Goal: Task Accomplishment & Management: Complete application form

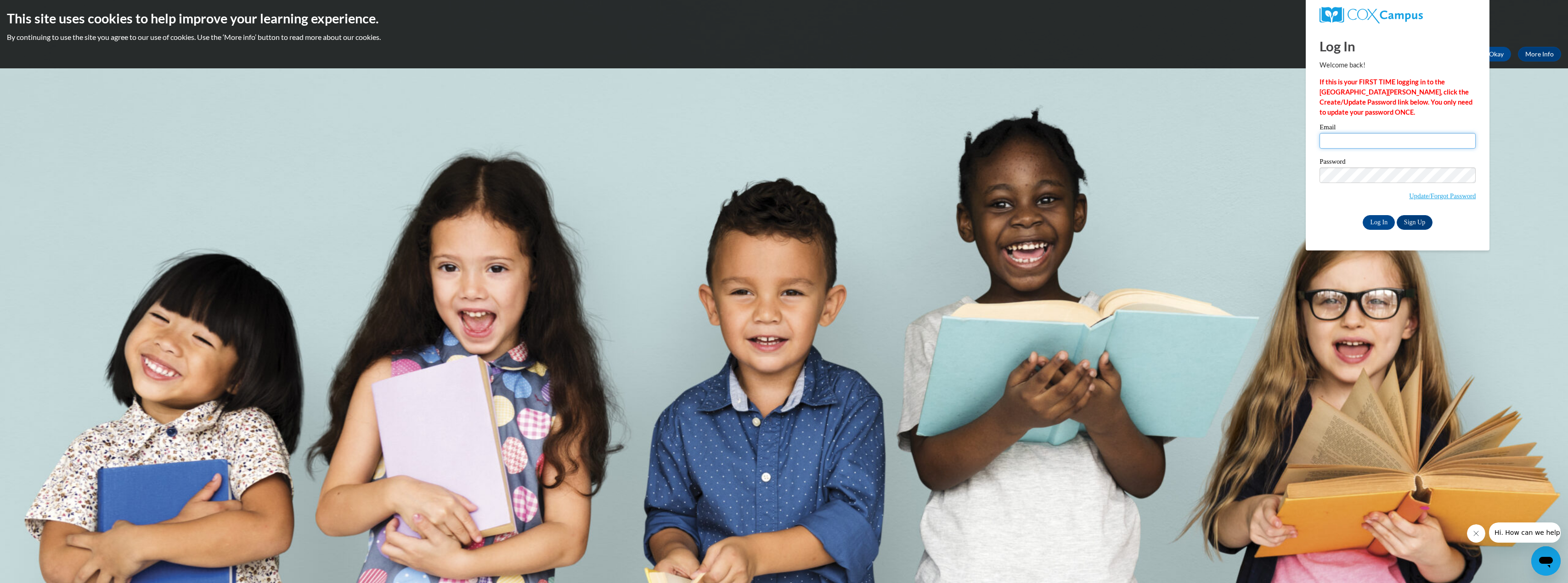
click at [1375, 141] on input "Email" at bounding box center [1398, 141] width 157 height 16
type input "[EMAIL_ADDRESS][DOMAIN_NAME]"
click at [1380, 220] on input "Log In" at bounding box center [1378, 222] width 32 height 15
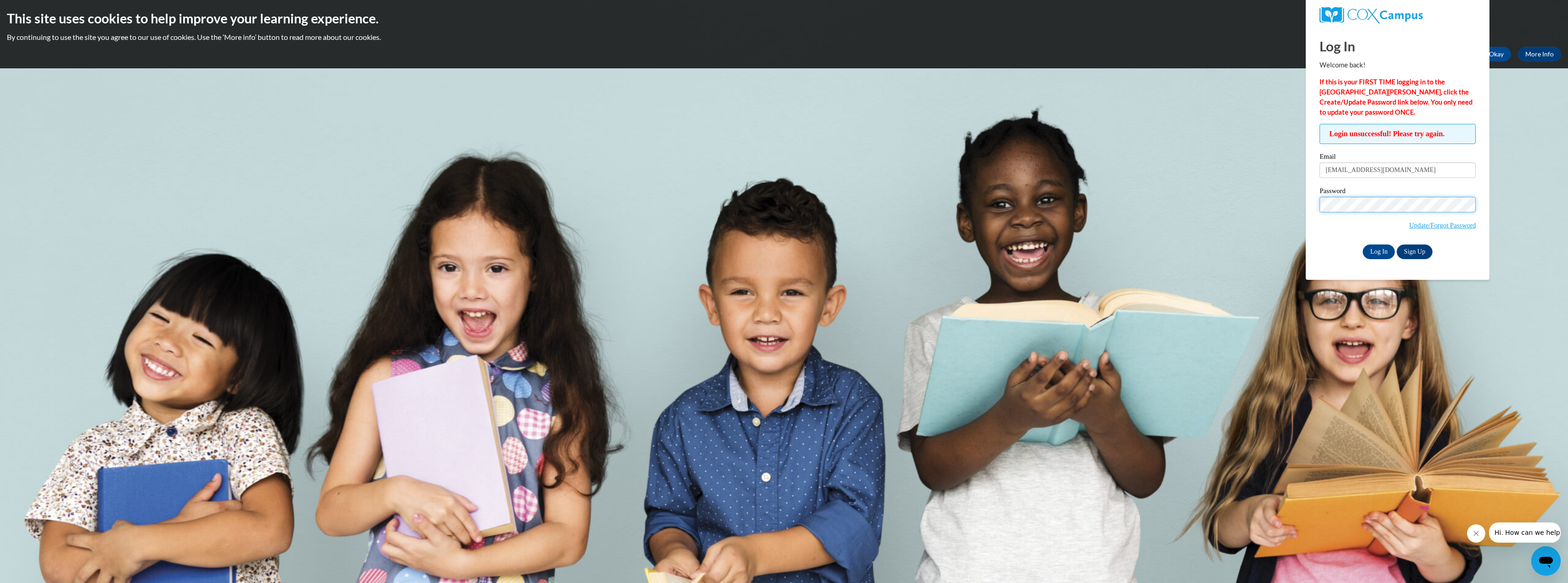
click at [1362, 245] on input "Log In" at bounding box center [1378, 251] width 32 height 15
click at [1444, 226] on link "Update/Forgot Password" at bounding box center [1443, 226] width 67 height 8
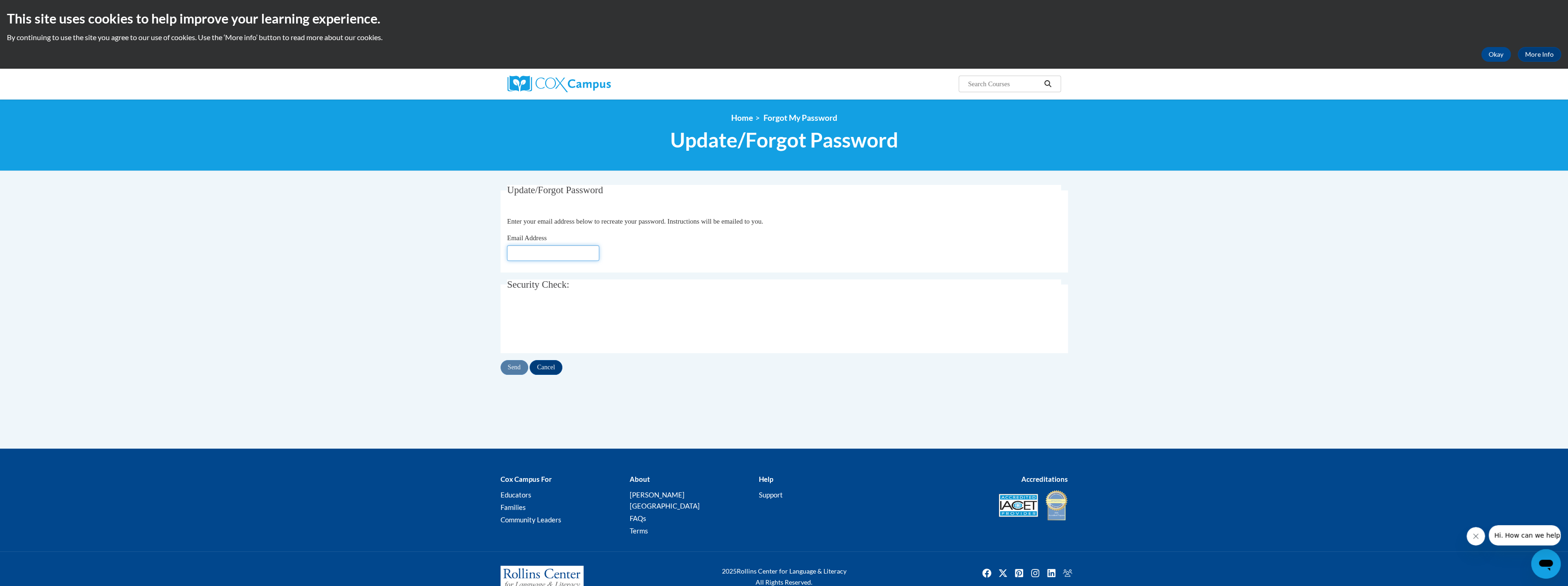
click at [531, 252] on input "Email Address" at bounding box center [553, 254] width 92 height 16
type input "prestonsuzette@aasd.k12.wi.us"
click at [954, 443] on div "Update/Forgot Password Please enter your email address Enter your email address…" at bounding box center [784, 317] width 581 height 264
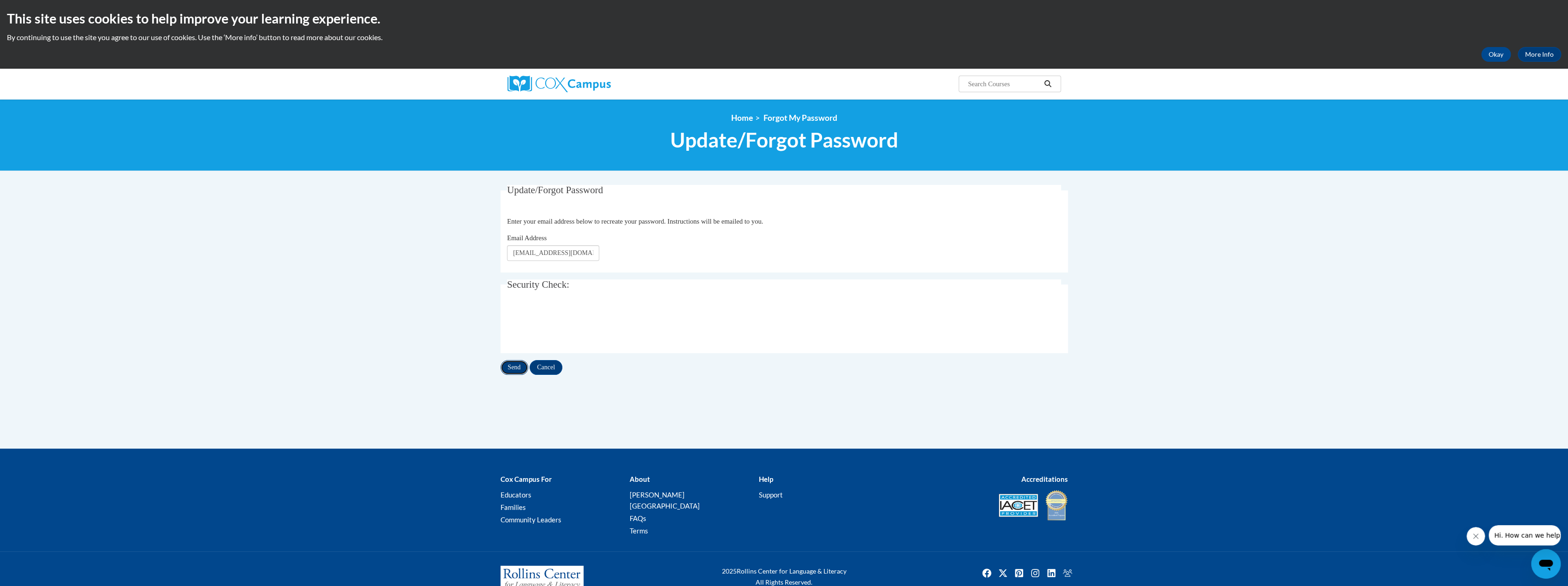
click at [514, 365] on input "Send" at bounding box center [514, 368] width 28 height 15
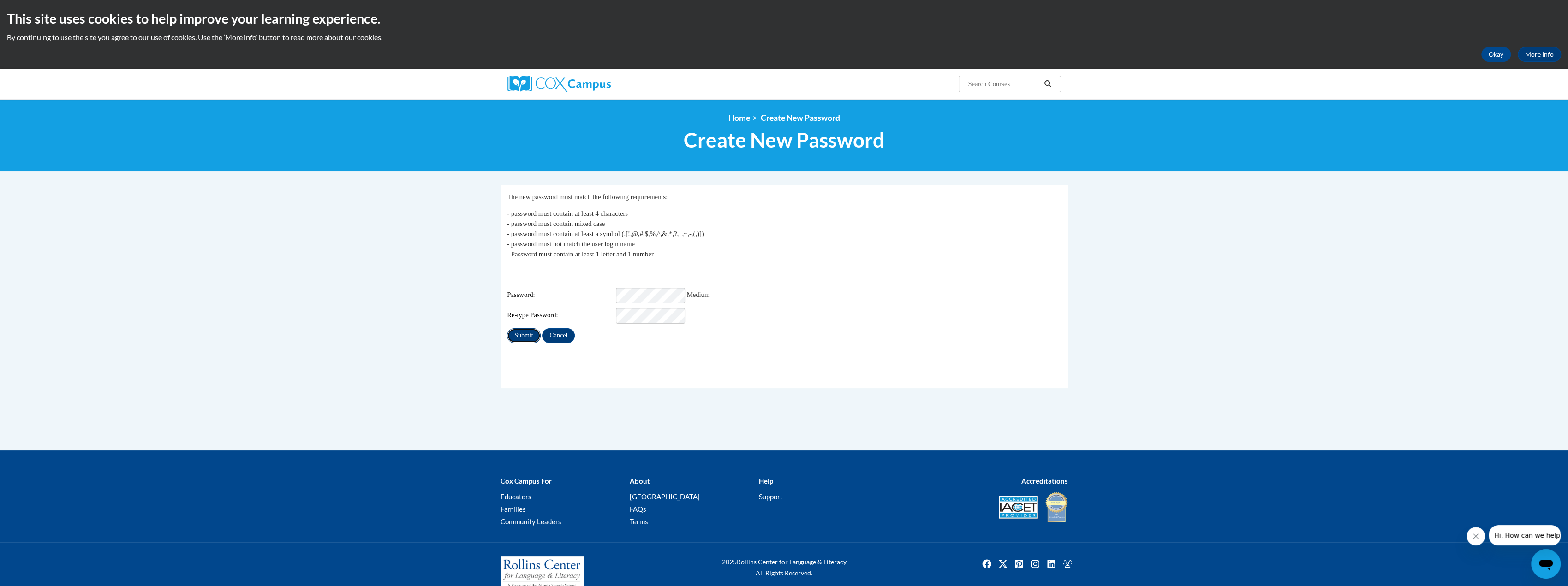
click at [525, 328] on input "Submit" at bounding box center [524, 335] width 33 height 15
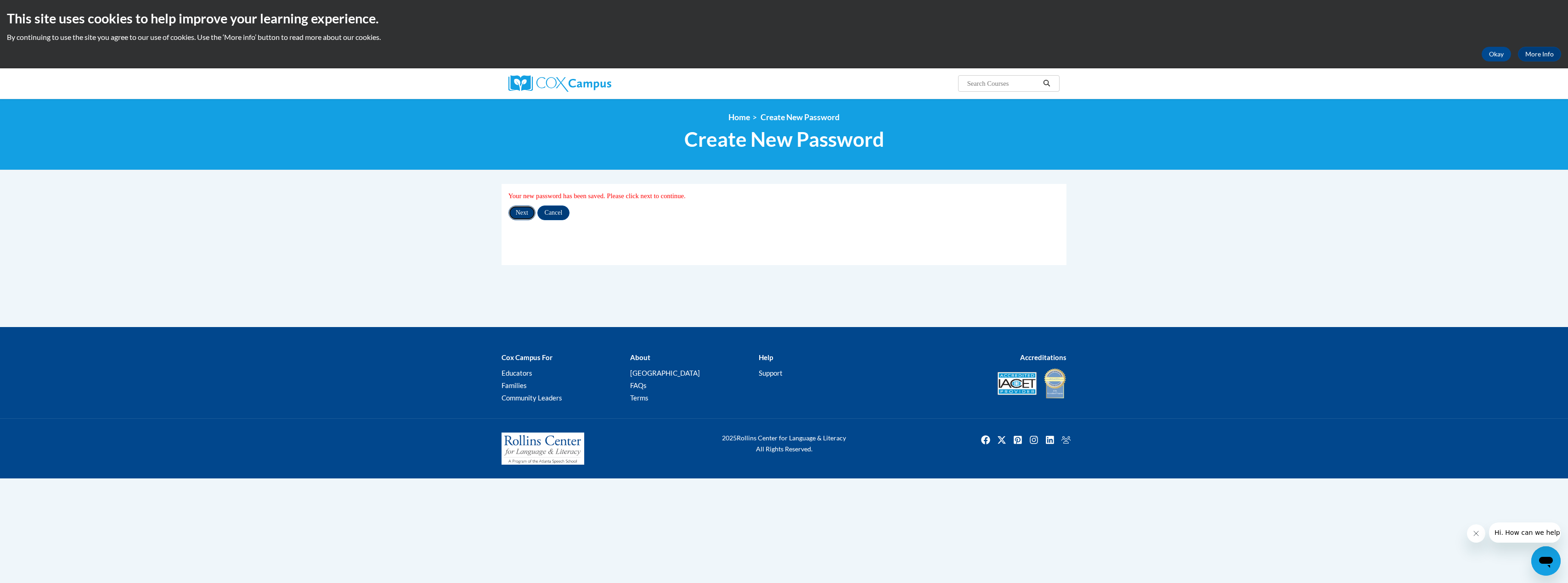
click at [529, 213] on input "Next" at bounding box center [523, 212] width 27 height 15
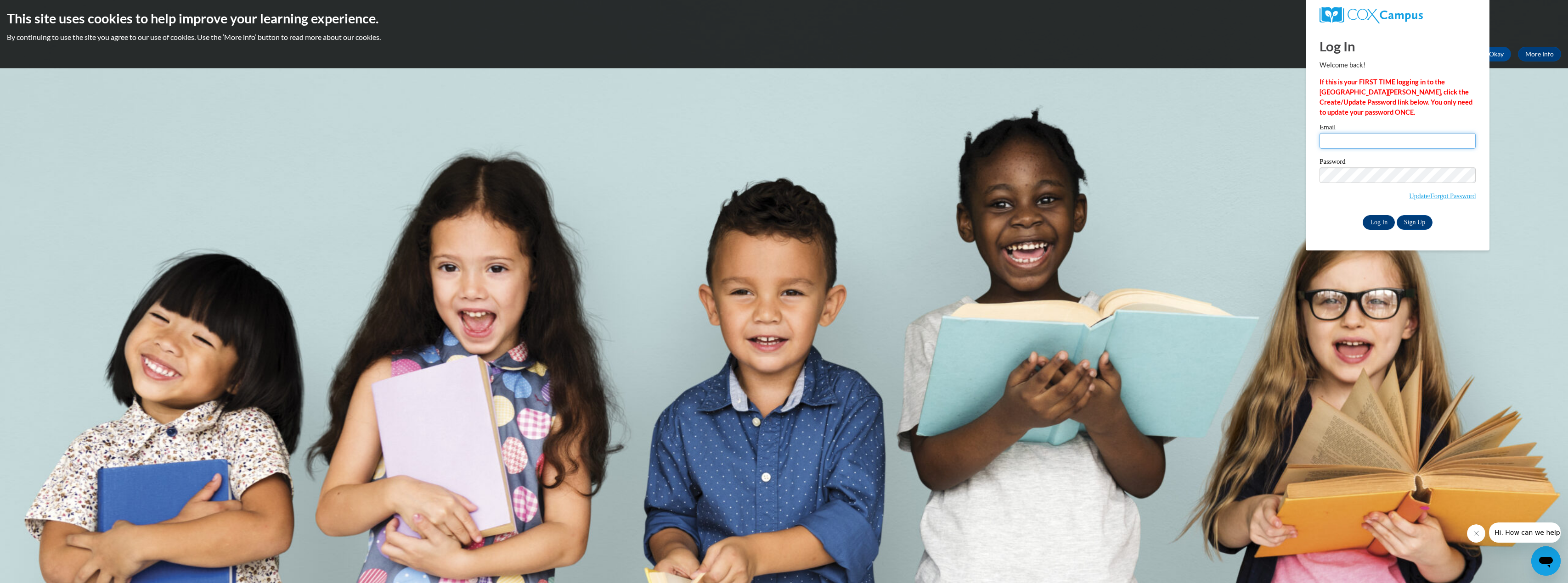
type input "prestonsuzette@aasd.k12.wi.us"
click at [1381, 221] on input "Log In" at bounding box center [1378, 222] width 32 height 15
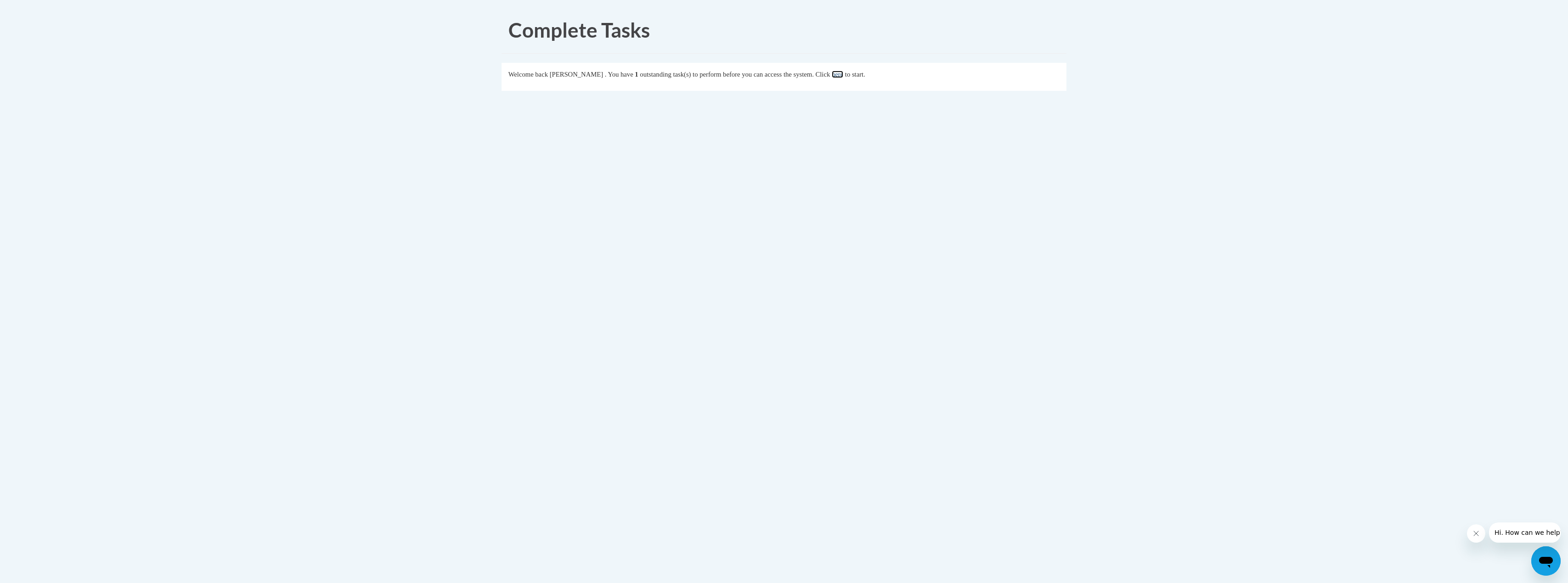
click at [844, 74] on link "here" at bounding box center [838, 74] width 12 height 8
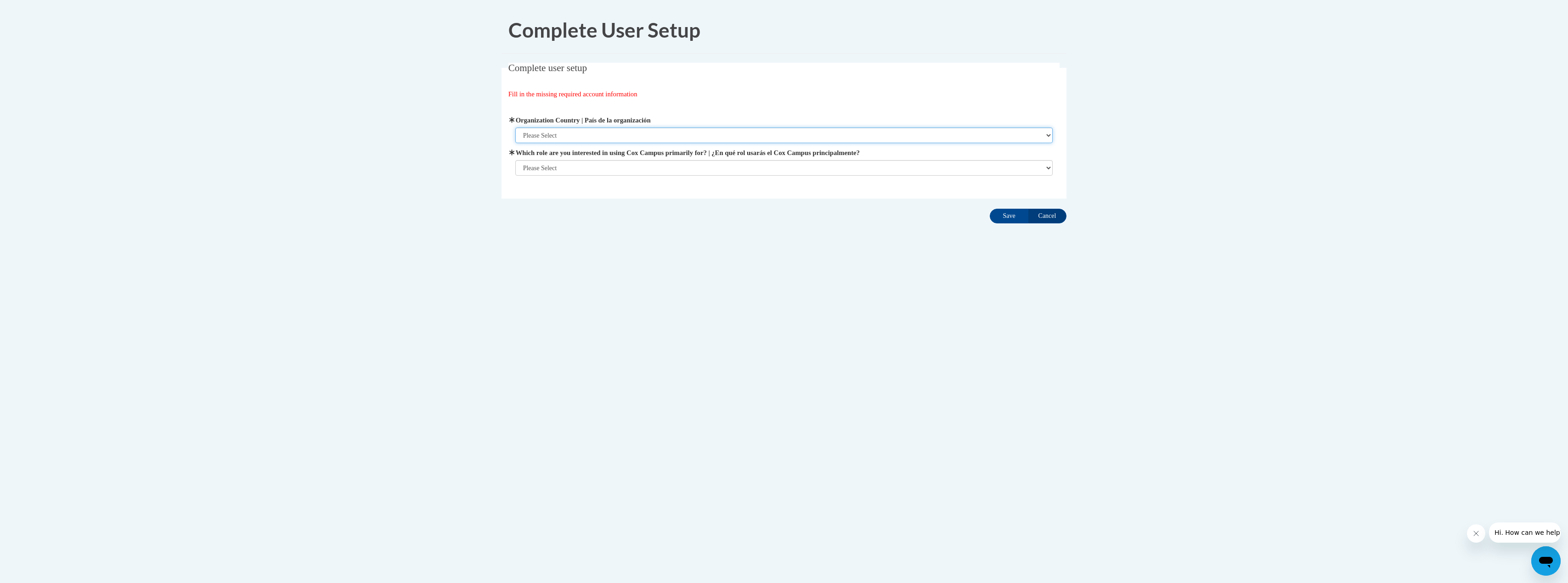
click at [1048, 133] on select "Please Select [GEOGRAPHIC_DATA] | [GEOGRAPHIC_DATA] Outside of [GEOGRAPHIC_DATA…" at bounding box center [785, 135] width 538 height 16
select select "ad49bcad-a171-4b2e-b99c-48b446064914"
click at [516, 127] on select "Please Select [GEOGRAPHIC_DATA] | [GEOGRAPHIC_DATA] Outside of [GEOGRAPHIC_DATA…" at bounding box center [785, 135] width 538 height 16
click at [1047, 167] on select "Please Select College/University | Colegio/Universidad Community/Nonprofit Part…" at bounding box center [785, 168] width 538 height 16
select select "fbf2d438-af2f-41f8-98f1-81c410e29de3"
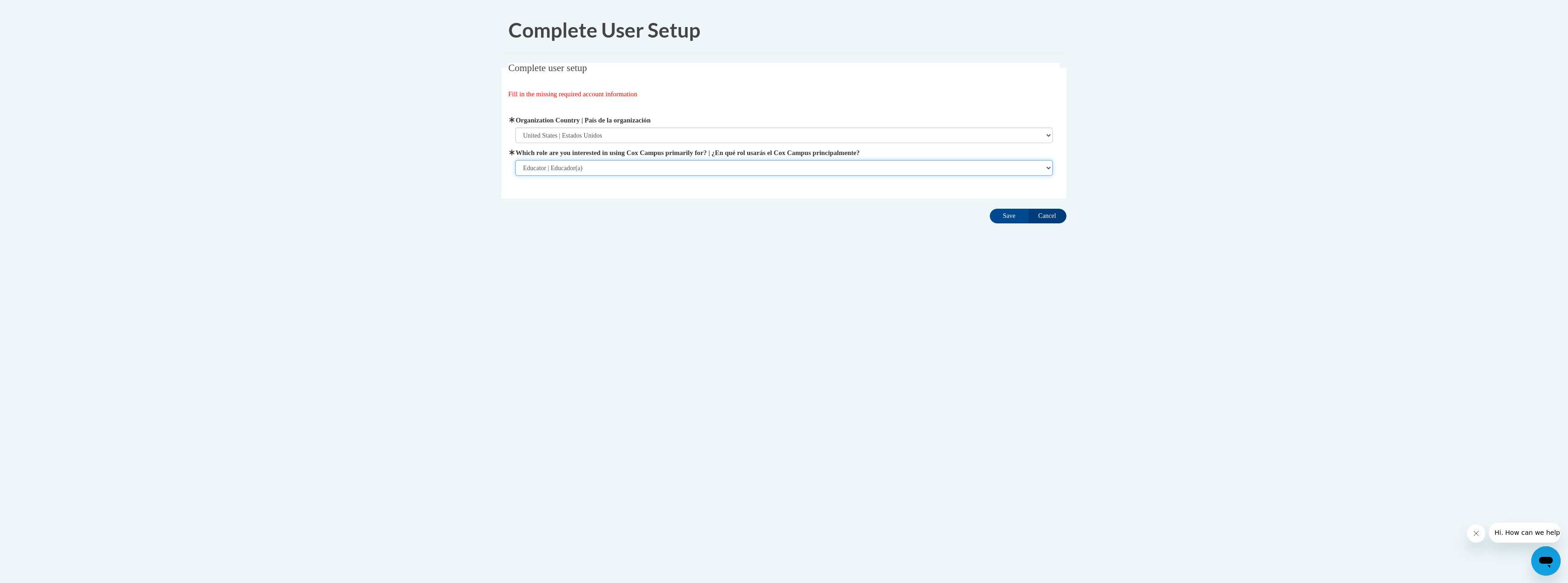
click at [516, 176] on select "Please Select College/University | Colegio/Universidad Community/Nonprofit Part…" at bounding box center [785, 168] width 538 height 16
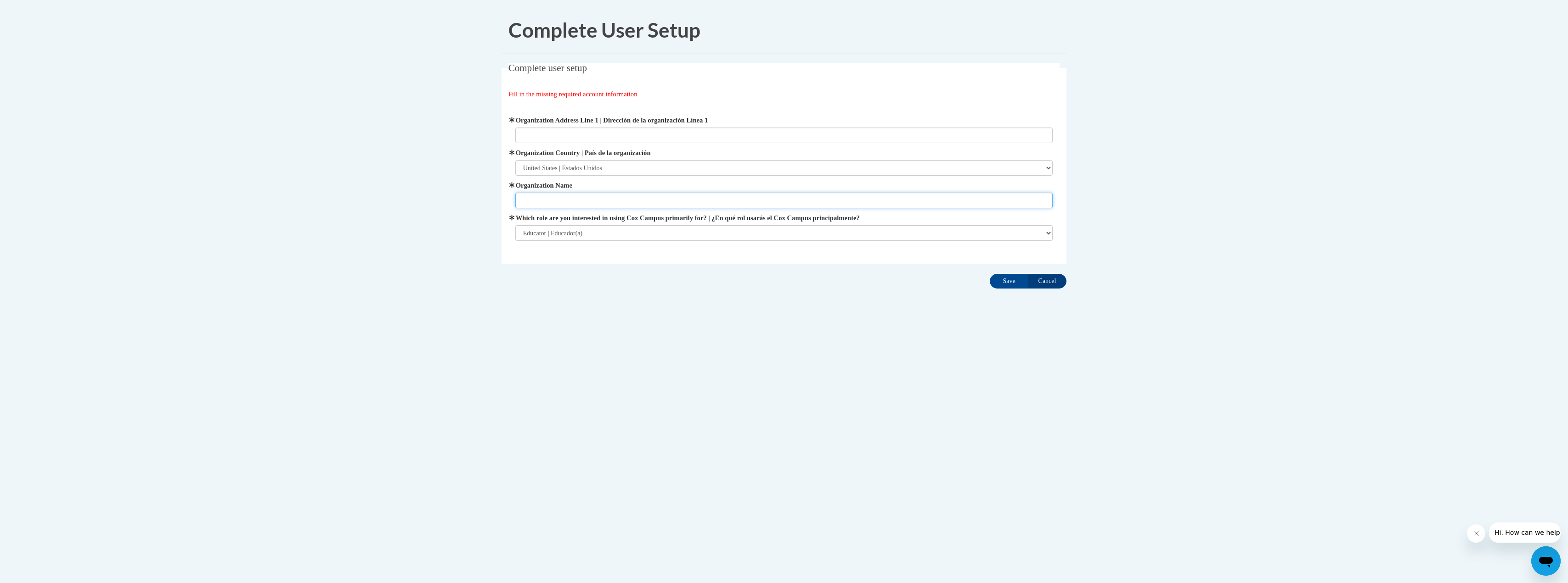
click at [545, 202] on input "Organization Name" at bounding box center [785, 201] width 538 height 16
type input "[GEOGRAPHIC_DATA]"
click at [1049, 233] on select "Please Select College/University | Colegio/Universidad Community/Nonprofit Part…" at bounding box center [785, 233] width 538 height 16
click at [516, 225] on select "Please Select College/University | Colegio/Universidad Community/Nonprofit Part…" at bounding box center [785, 233] width 538 height 16
click at [1010, 282] on input "Save" at bounding box center [1008, 281] width 38 height 15
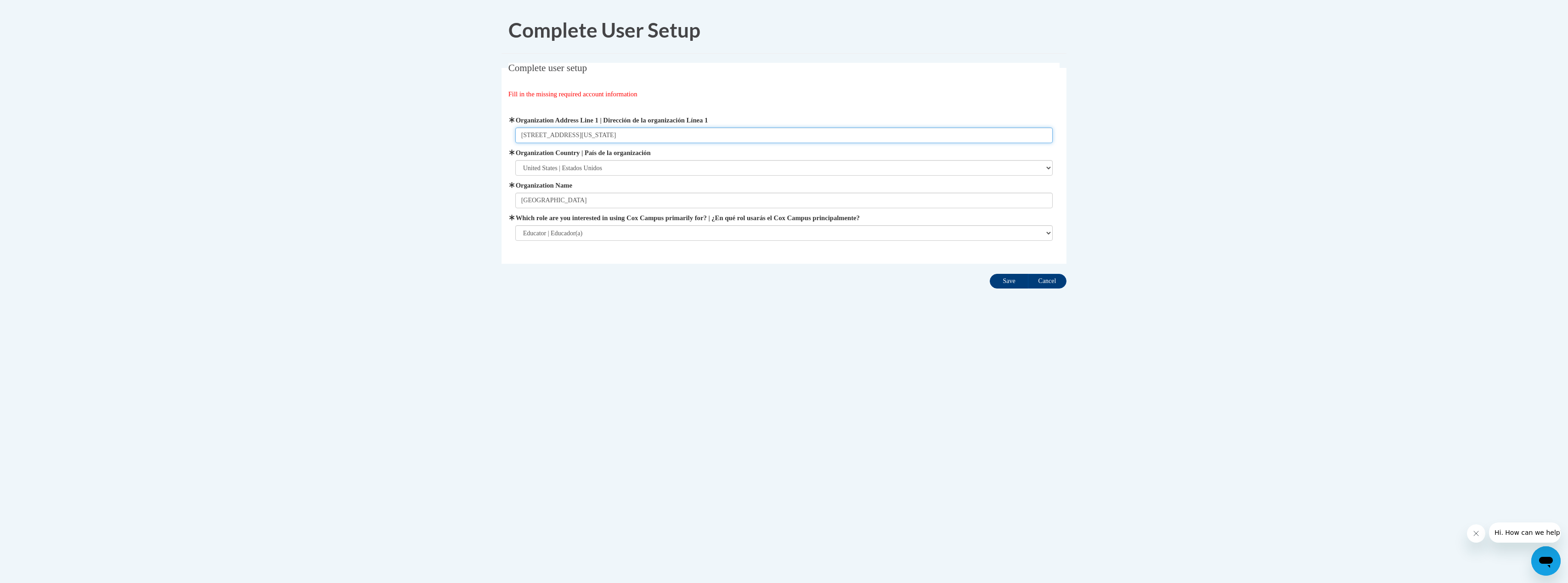
type input "131 E Washington Street, Appleton WI 54911"
click at [1010, 282] on input "Save" at bounding box center [1008, 281] width 38 height 15
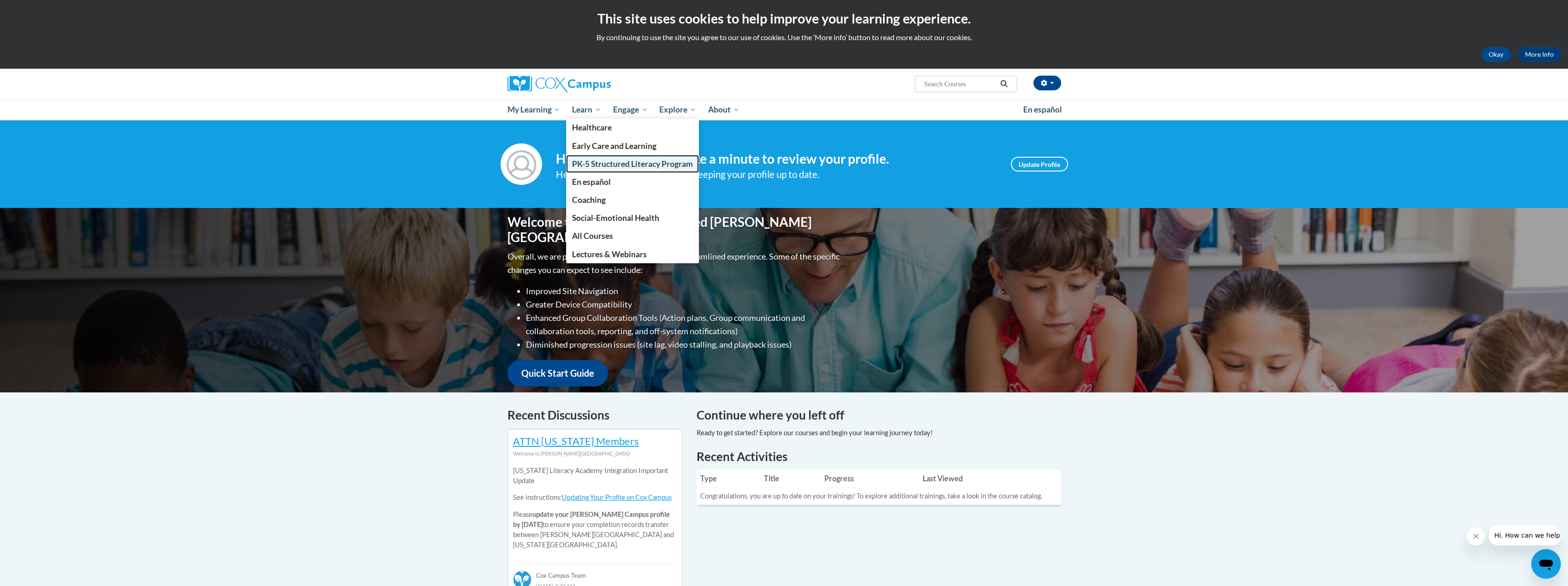
click at [591, 163] on span "PK-5 Structured Literacy Program" at bounding box center [632, 164] width 121 height 10
click at [593, 146] on span "Early Care and Learning" at bounding box center [614, 146] width 85 height 10
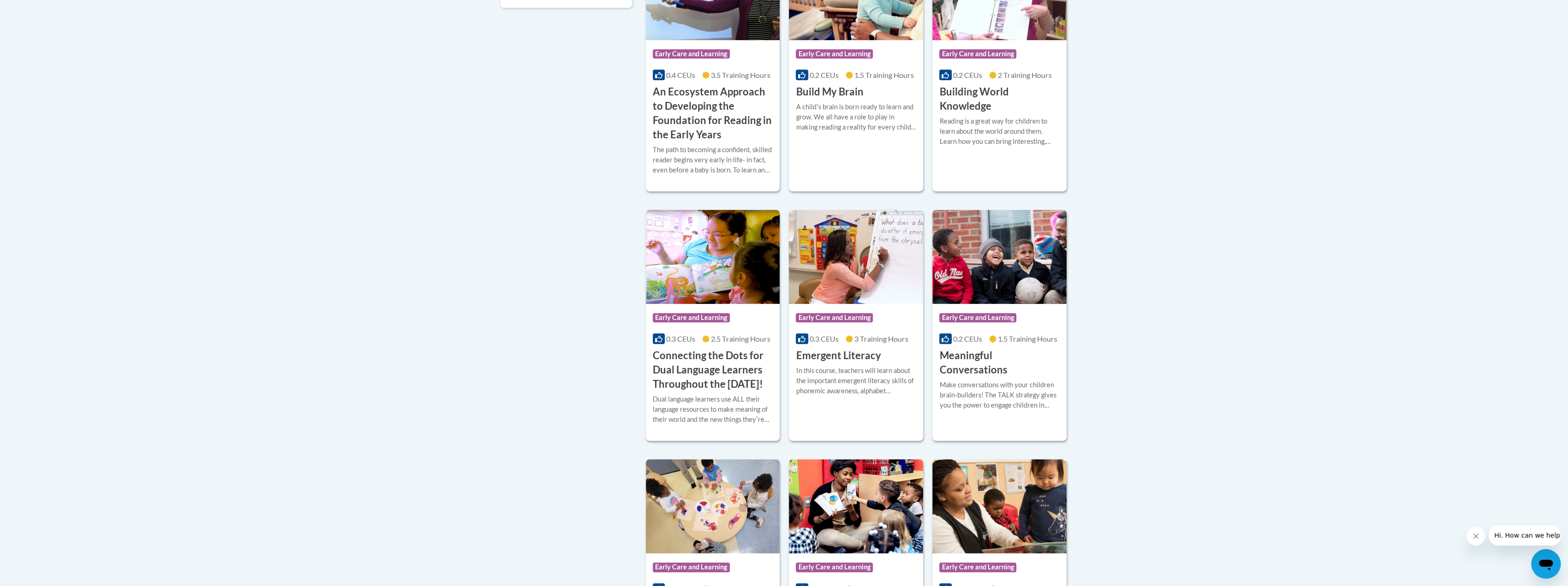
scroll to position [507, 0]
